Goal: Task Accomplishment & Management: Complete application form

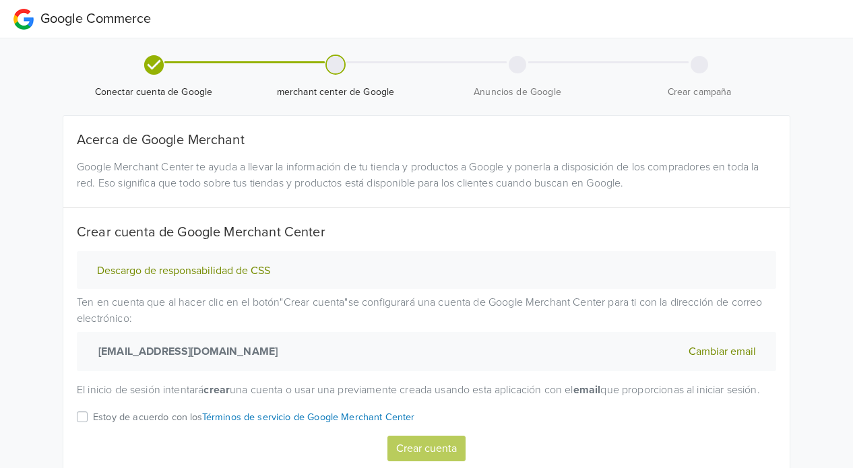
scroll to position [67, 0]
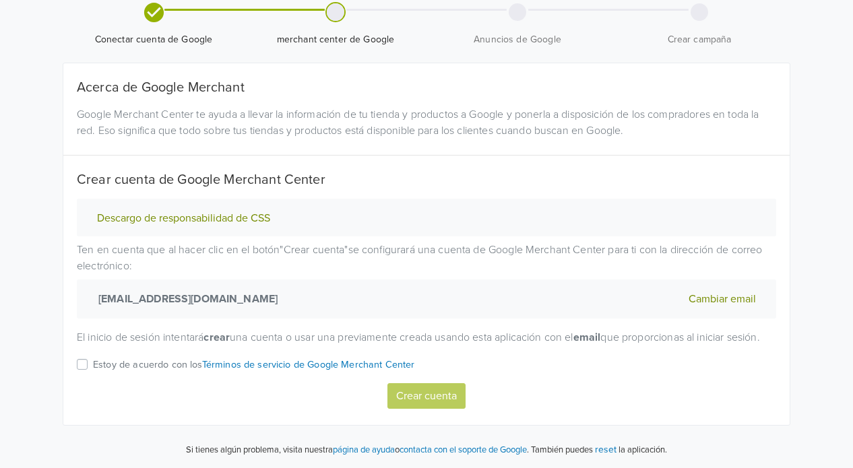
click at [92, 361] on div "Estoy de acuerdo con los Términos de servicio de Google Merchant Center" at bounding box center [427, 370] width 700 height 26
click at [93, 369] on label "Estoy de acuerdo con los Términos de servicio de Google Merchant Center" at bounding box center [254, 370] width 322 height 26
click at [0, 0] on input "Estoy de acuerdo con los Términos de servicio de Google Merchant Center" at bounding box center [0, 0] width 0 height 0
click at [415, 400] on button "Crear cuenta" at bounding box center [427, 397] width 78 height 26
click at [154, 366] on p "Estoy de acuerdo con los Términos de servicio de Google Merchant Center" at bounding box center [254, 365] width 322 height 15
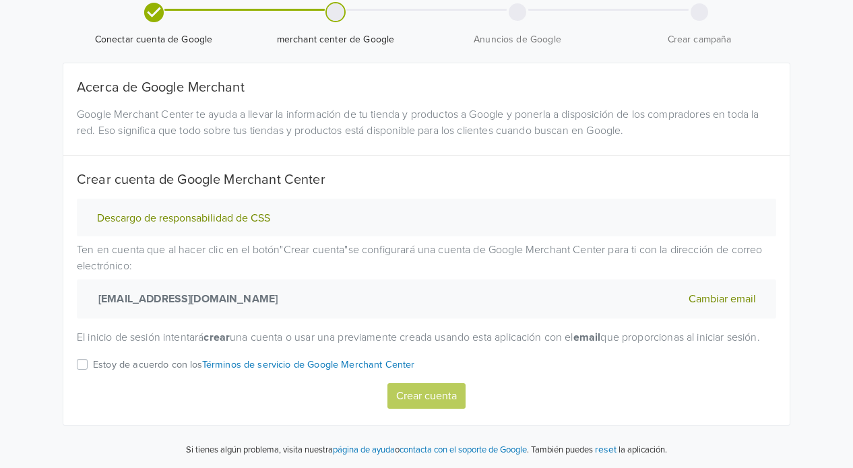
click at [0, 0] on input "Estoy de acuerdo con los Términos de servicio de Google Merchant Center" at bounding box center [0, 0] width 0 height 0
click at [410, 399] on button "Crear cuenta" at bounding box center [427, 397] width 78 height 26
click at [88, 361] on div "Estoy de acuerdo con los Términos de servicio de Google Merchant Center" at bounding box center [427, 370] width 700 height 26
click at [212, 212] on button "Descargo de responsabilidad de CSS" at bounding box center [183, 219] width 181 height 14
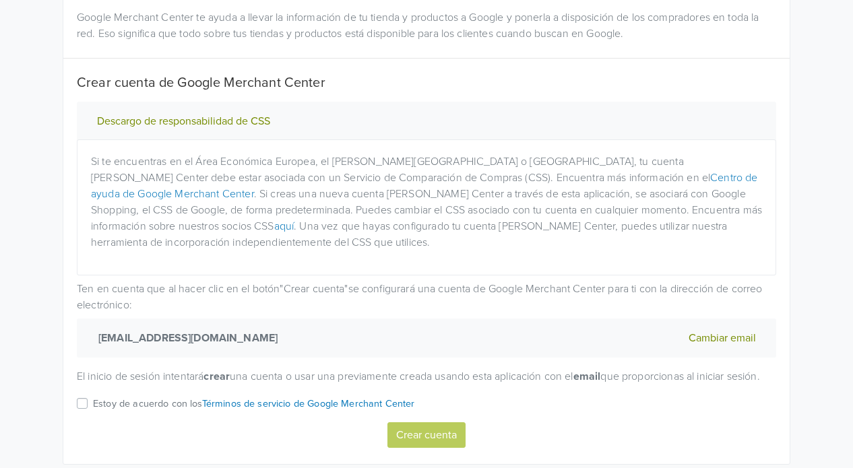
scroll to position [203, 0]
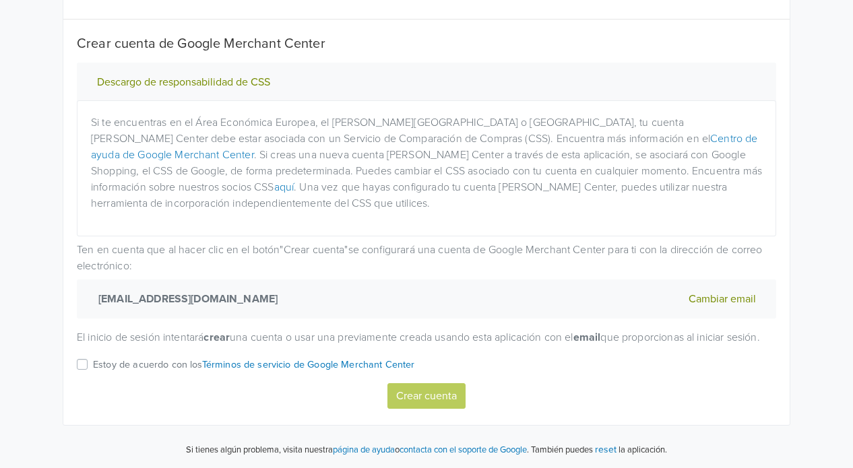
click at [93, 366] on label "Estoy de acuerdo con los Términos de servicio de Google Merchant Center" at bounding box center [254, 370] width 322 height 26
click at [0, 0] on input "Estoy de acuerdo con los Términos de servicio de Google Merchant Center" at bounding box center [0, 0] width 0 height 0
click at [425, 393] on button "Crear cuenta" at bounding box center [427, 397] width 78 height 26
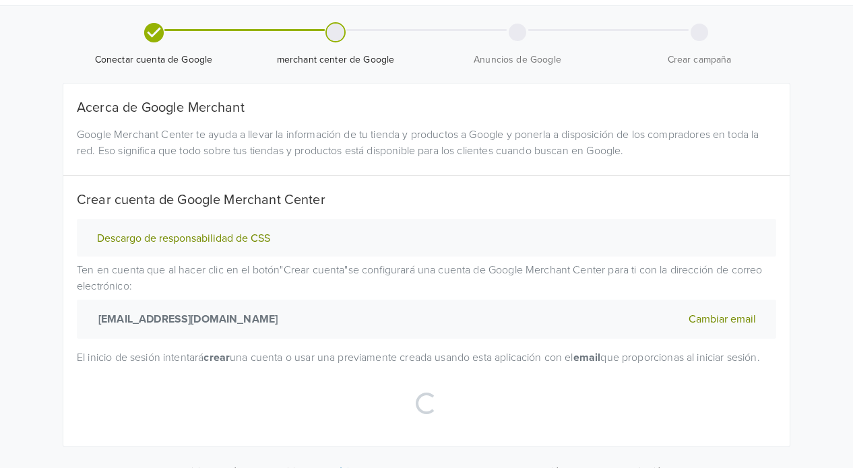
scroll to position [0, 0]
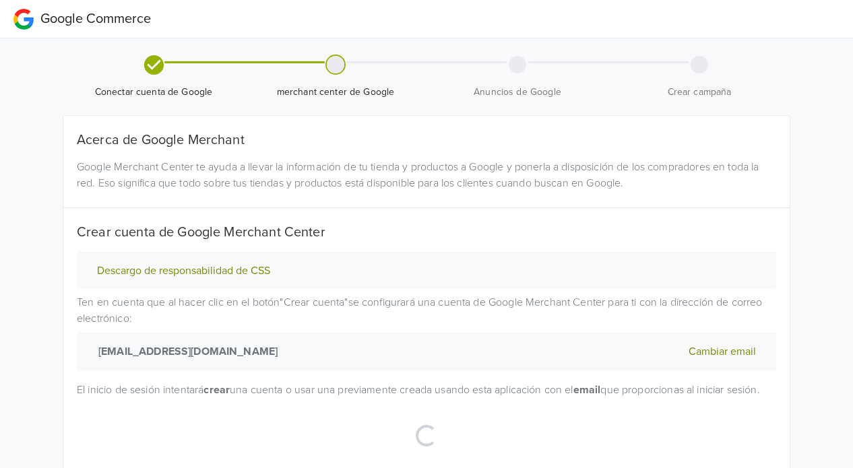
select select "cl"
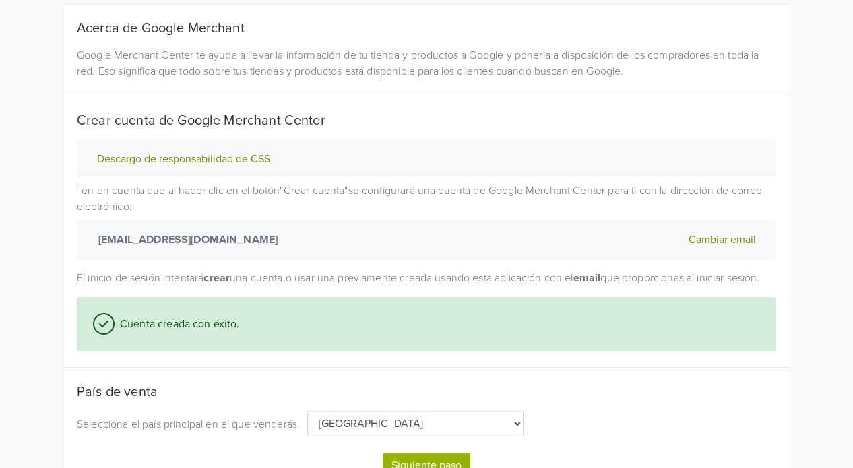
scroll to position [197, 0]
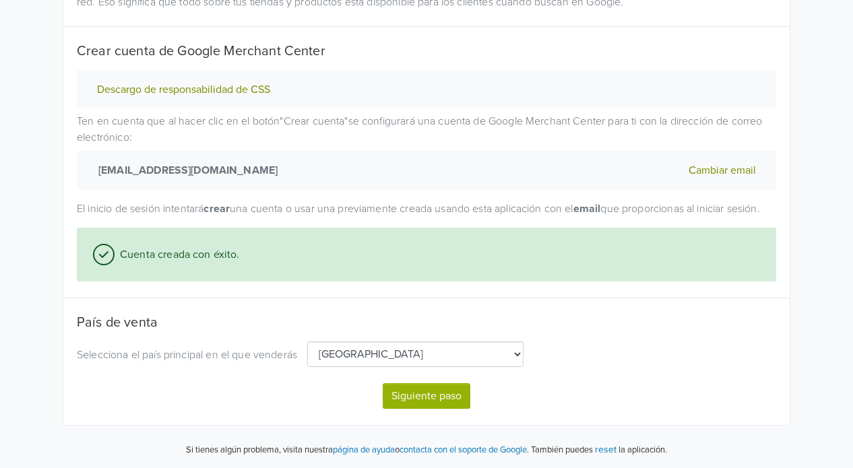
click at [435, 396] on button "Siguiente paso" at bounding box center [427, 397] width 88 height 26
select select "cl"
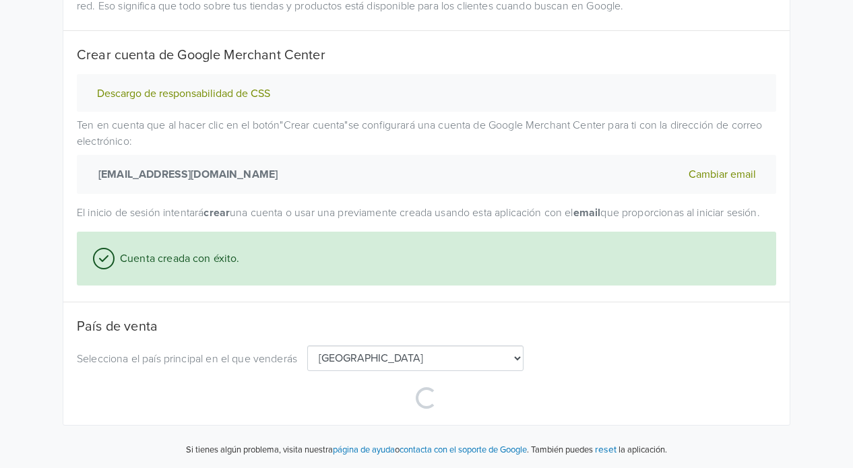
select select "cl"
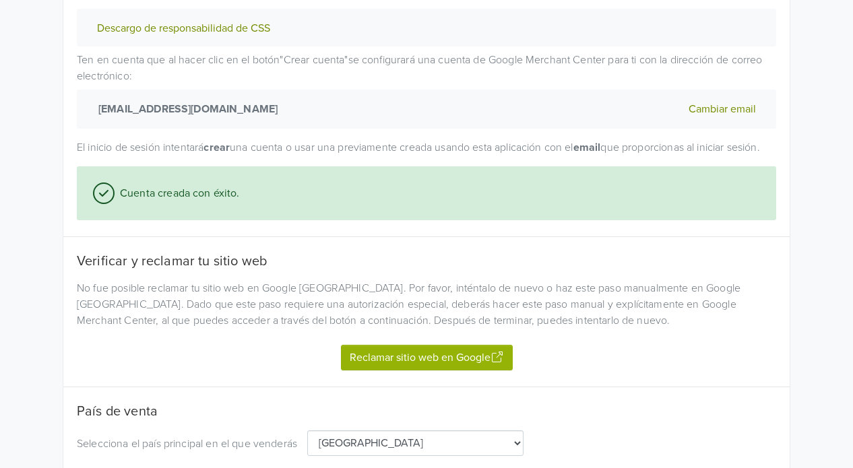
scroll to position [264, 0]
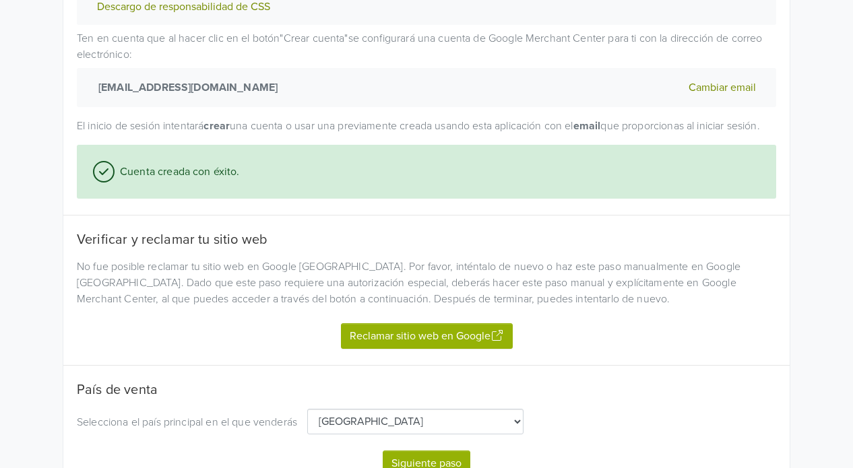
click at [412, 349] on button "Reclamar sitio web en Google" at bounding box center [427, 337] width 172 height 26
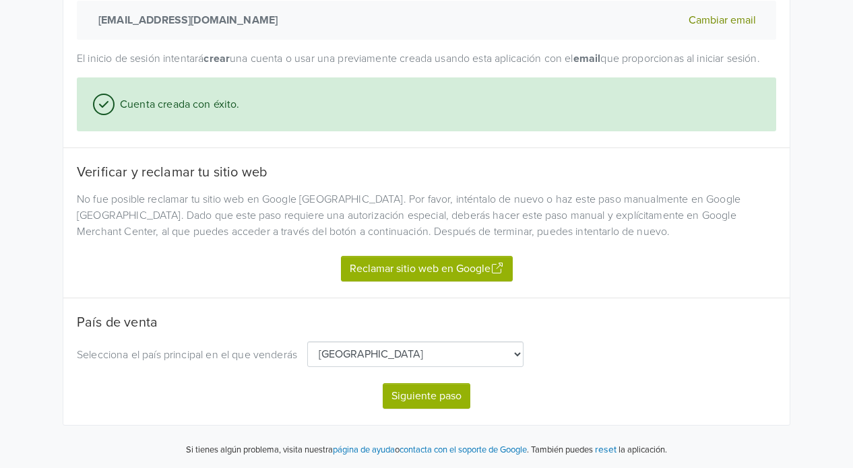
scroll to position [346, 0]
click at [409, 404] on button "Siguiente paso" at bounding box center [427, 397] width 88 height 26
select select "cl"
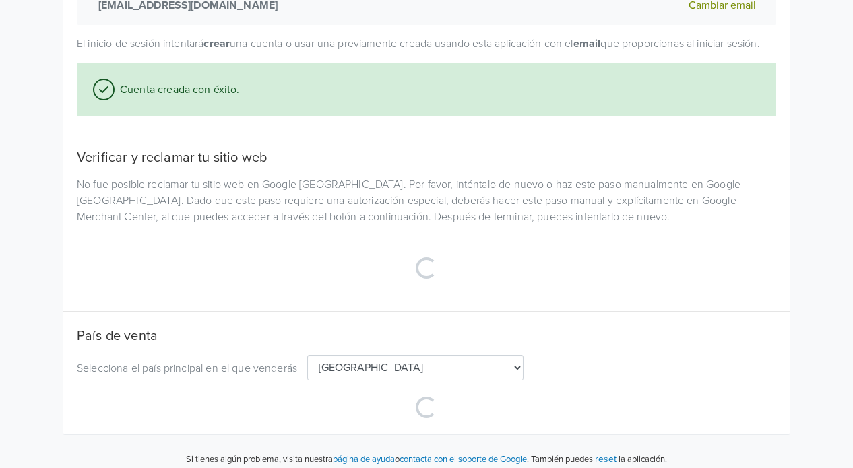
scroll to position [371, 0]
select select "cl"
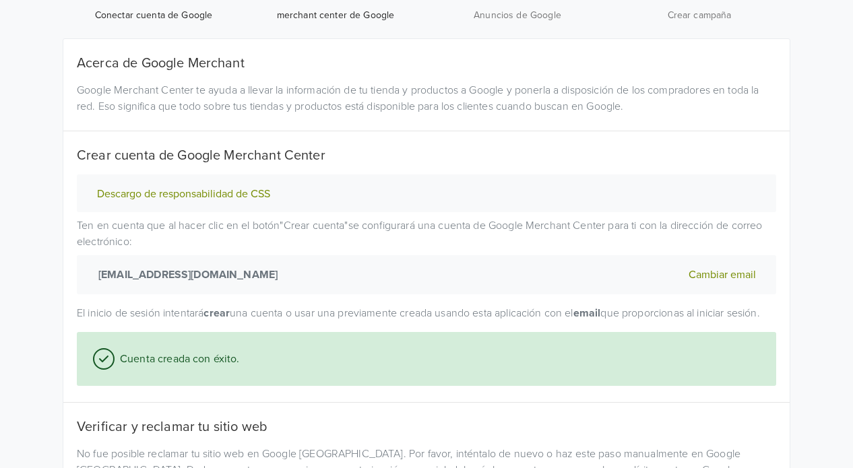
scroll to position [0, 0]
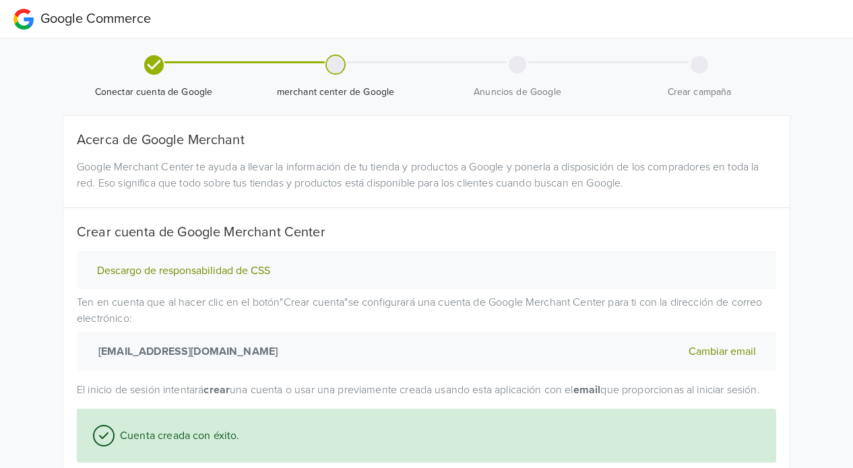
select select "cl"
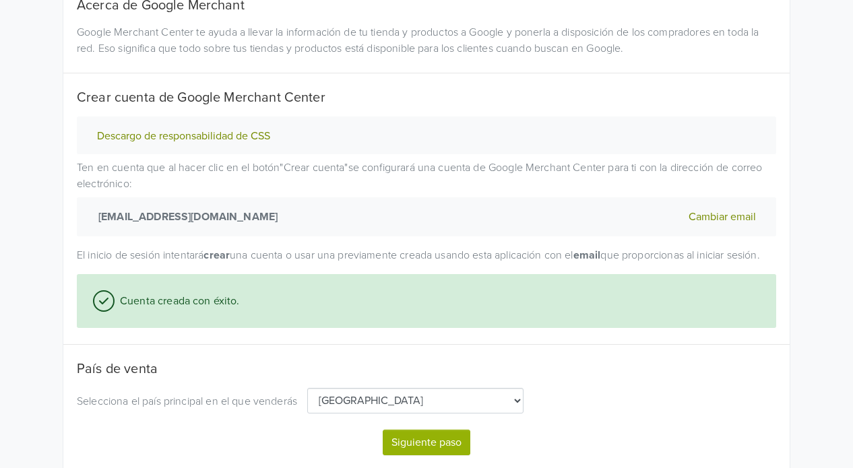
scroll to position [197, 0]
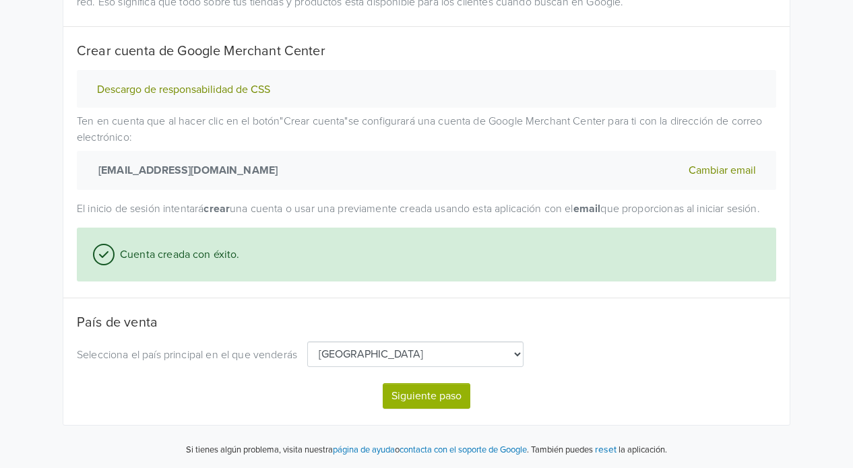
click at [426, 397] on button "Siguiente paso" at bounding box center [427, 397] width 88 height 26
select select "cl"
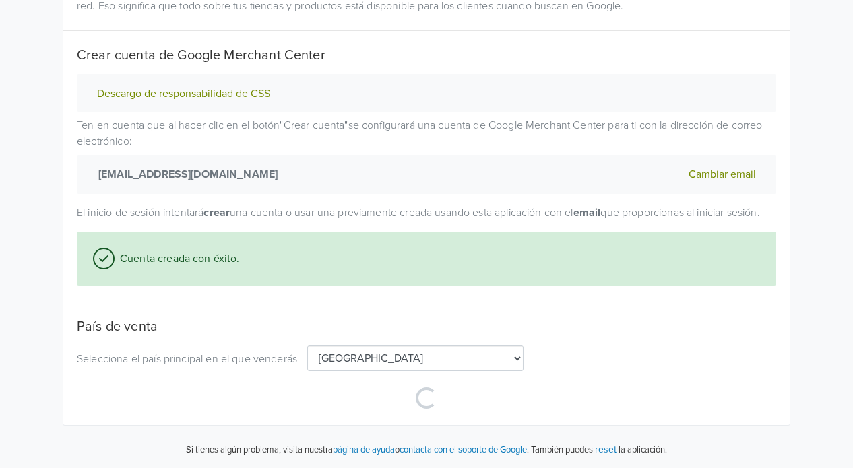
select select "cl"
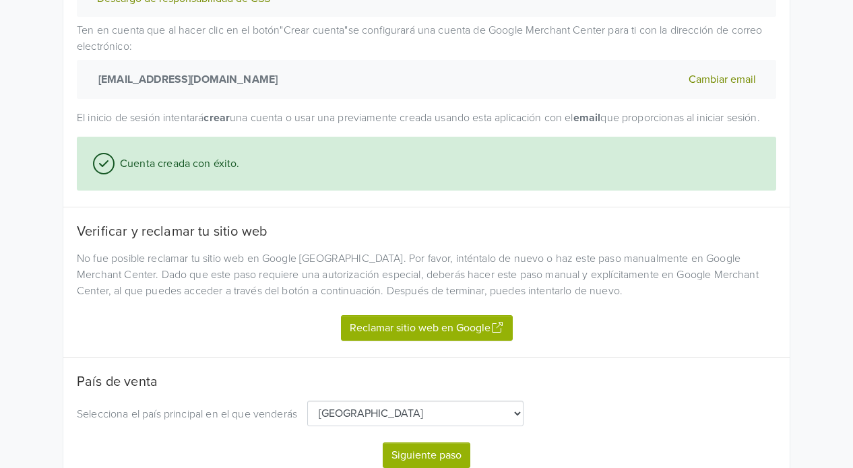
scroll to position [346, 0]
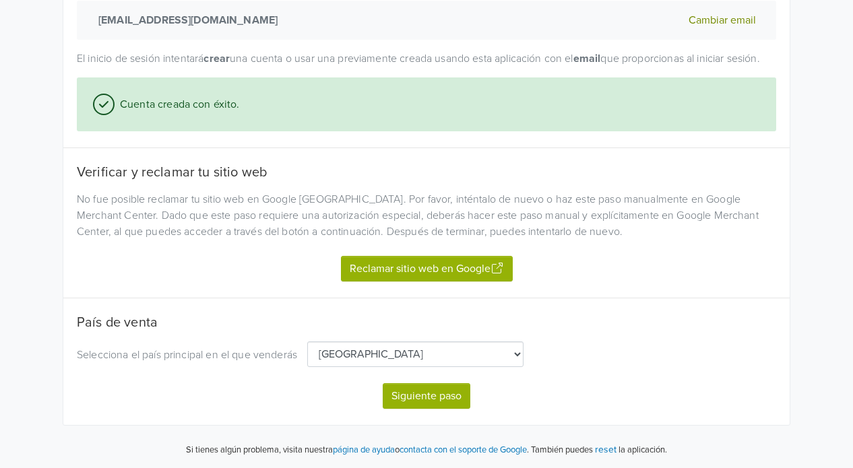
click at [417, 394] on button "Siguiente paso" at bounding box center [427, 397] width 88 height 26
select select "cl"
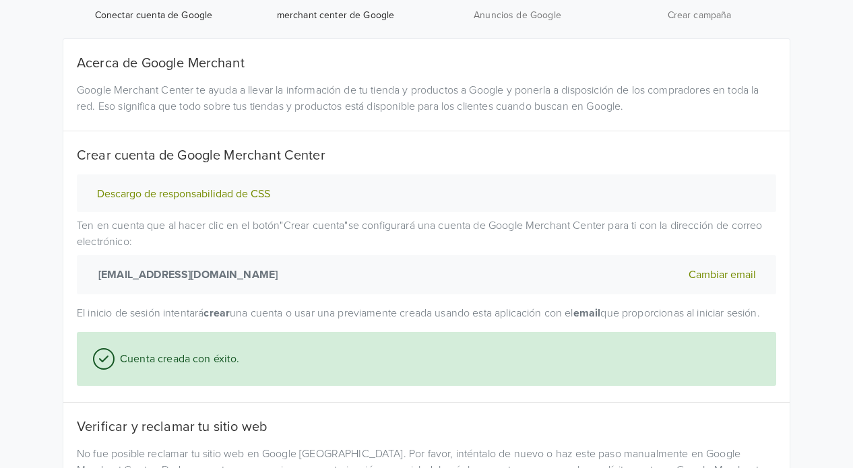
scroll to position [0, 0]
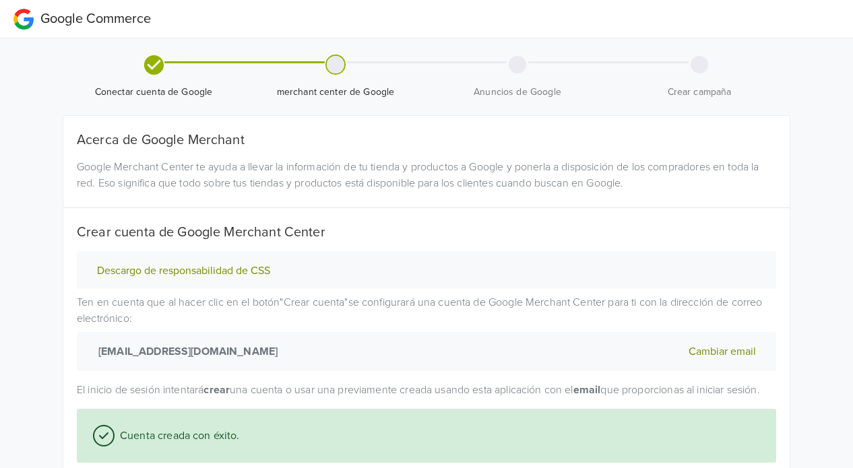
select select "cl"
click at [334, 64] on div at bounding box center [336, 65] width 18 height 18
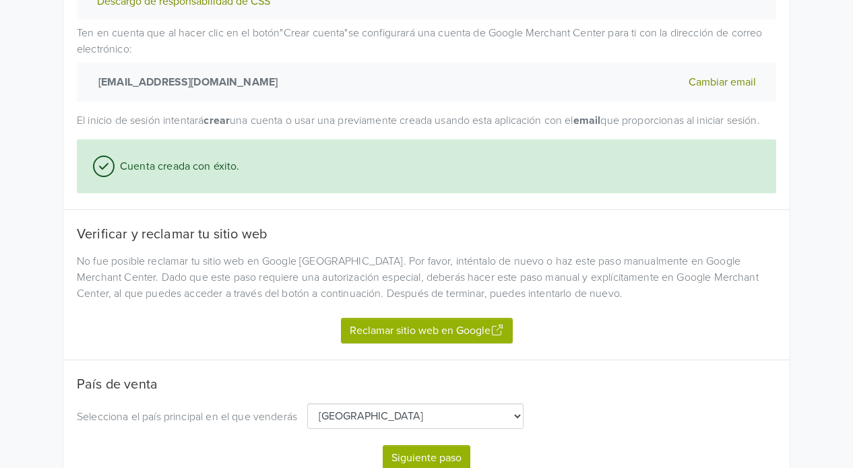
scroll to position [346, 0]
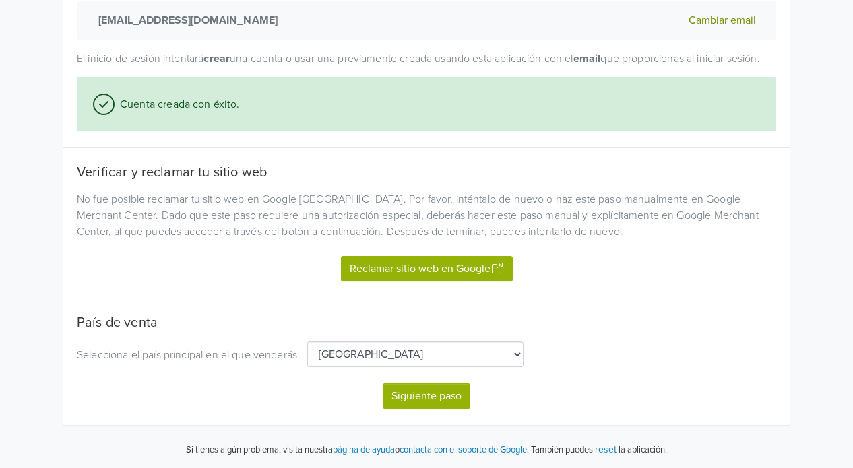
click at [375, 272] on button "Reclamar sitio web en Google" at bounding box center [427, 269] width 172 height 26
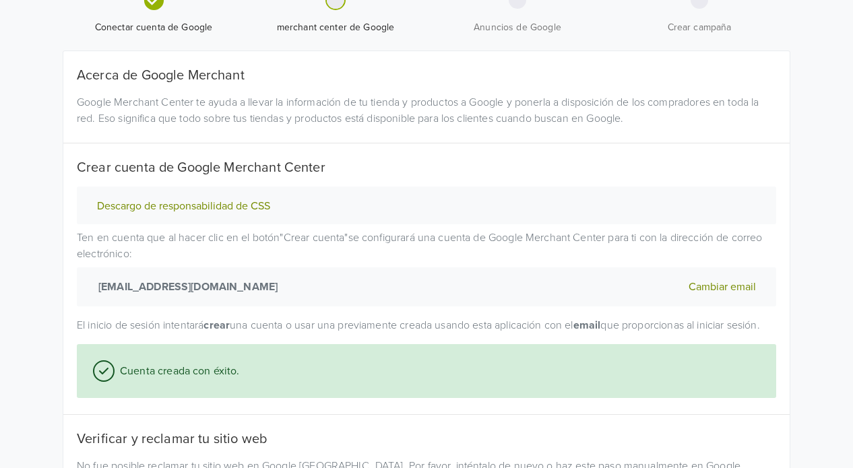
scroll to position [0, 0]
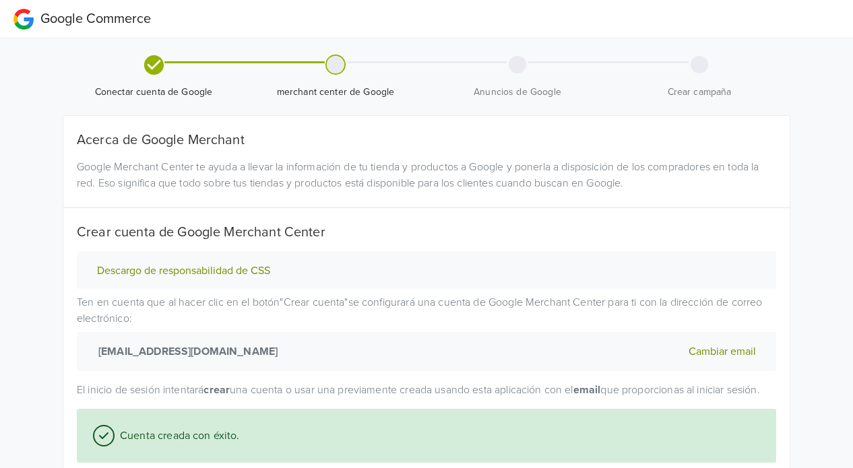
select select "cl"
